Goal: Task Accomplishment & Management: Manage account settings

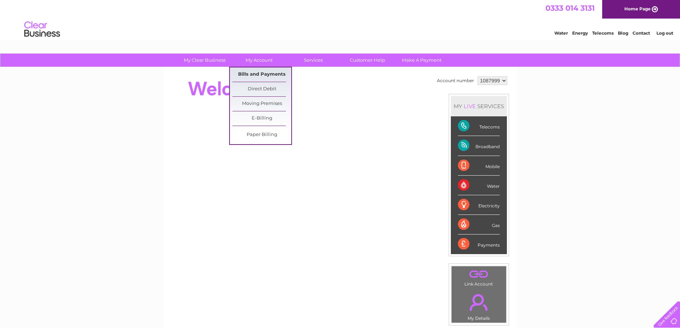
click at [253, 72] on link "Bills and Payments" at bounding box center [261, 74] width 59 height 14
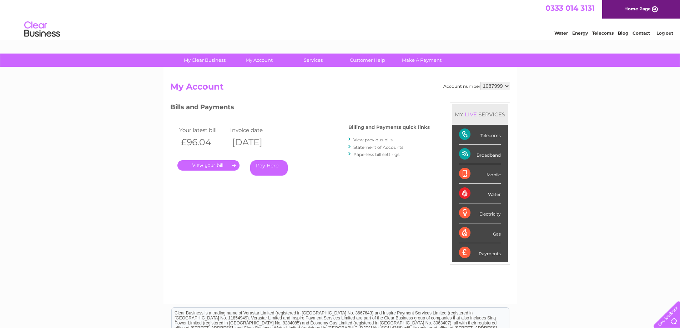
click at [359, 138] on link "View previous bills" at bounding box center [372, 139] width 39 height 5
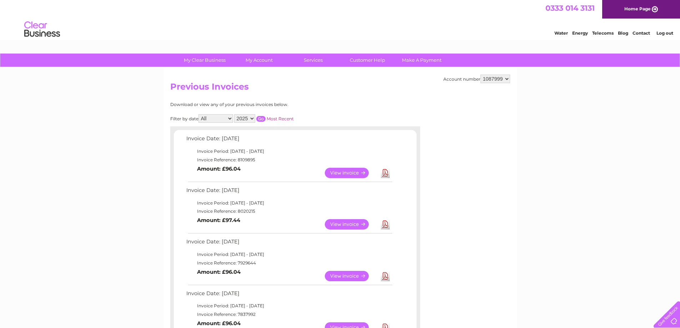
click at [506, 79] on select "1087999 1088001" at bounding box center [495, 79] width 30 height 9
click at [507, 78] on select "1087999 1088001" at bounding box center [495, 79] width 30 height 9
select select "1088001"
click at [480, 75] on select "1087999 1088001" at bounding box center [495, 79] width 30 height 9
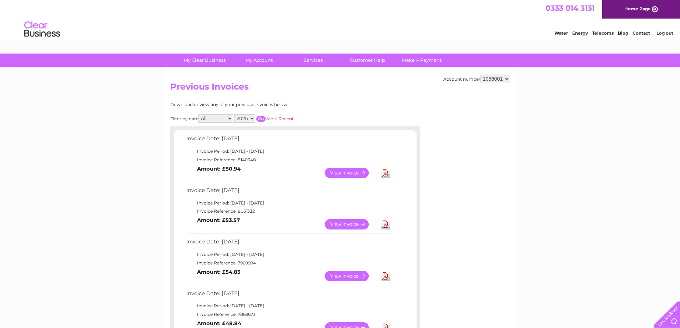
click at [340, 223] on link "View" at bounding box center [351, 224] width 52 height 10
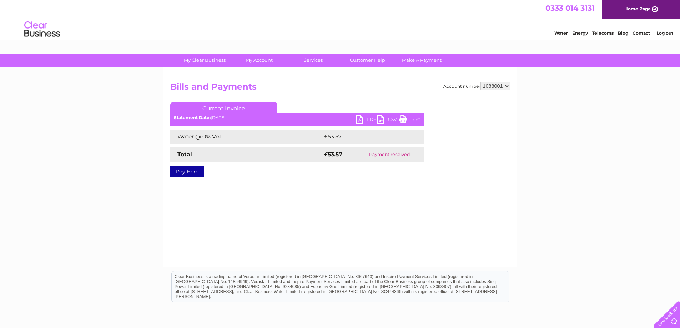
click at [406, 118] on link "Print" at bounding box center [409, 120] width 21 height 10
click at [370, 120] on link "PDF" at bounding box center [366, 120] width 21 height 10
